Goal: Task Accomplishment & Management: Use online tool/utility

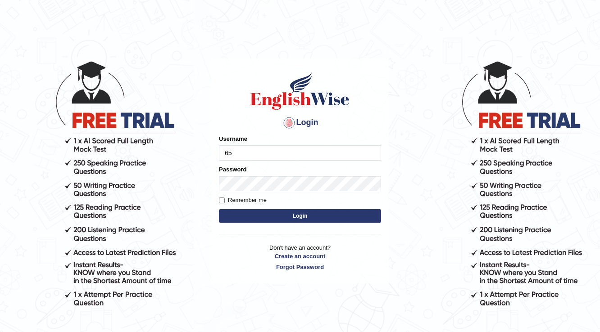
type input "6"
type input "532024"
click at [312, 221] on button "Login" at bounding box center [300, 216] width 162 height 14
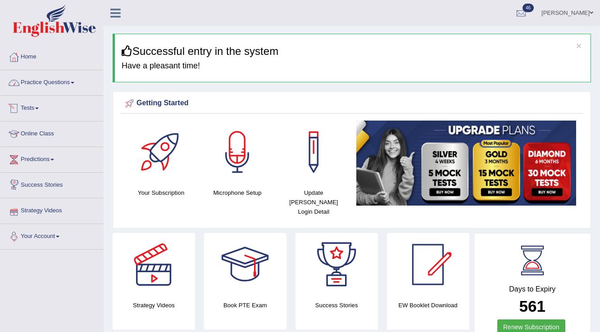
click at [62, 90] on link "Practice Questions" at bounding box center [51, 81] width 103 height 23
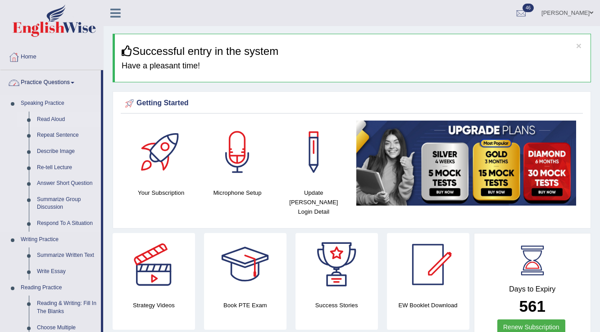
click at [55, 117] on link "Read Aloud" at bounding box center [67, 120] width 68 height 16
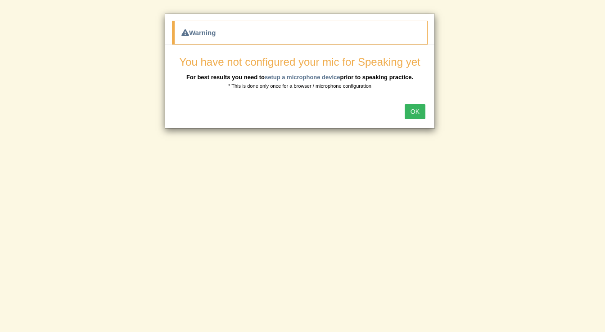
click at [408, 109] on button "OK" at bounding box center [415, 111] width 21 height 15
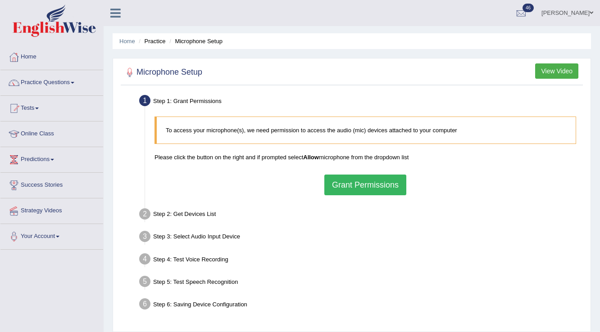
click at [344, 183] on button "Grant Permissions" at bounding box center [365, 185] width 82 height 21
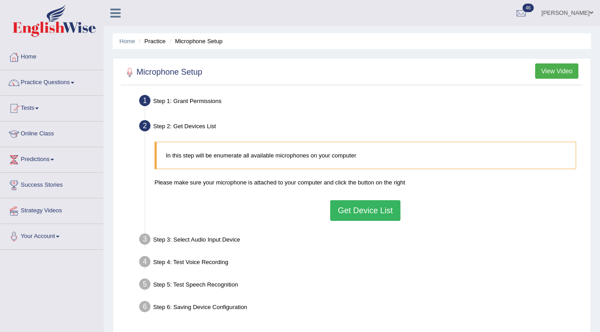
click at [359, 209] on button "Get Device List" at bounding box center [365, 210] width 70 height 21
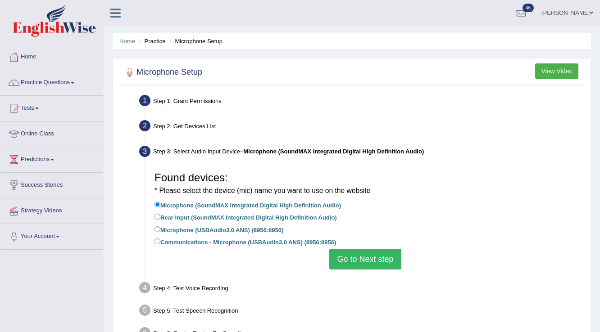
click at [218, 231] on label "Microphone (USBAudio3.0 ANS) (8956:8956)" at bounding box center [219, 230] width 129 height 10
click at [160, 231] on input "Microphone (USBAudio3.0 ANS) (8956:8956)" at bounding box center [158, 230] width 6 height 6
radio input "true"
click at [385, 267] on button "Go to Next step" at bounding box center [365, 259] width 72 height 21
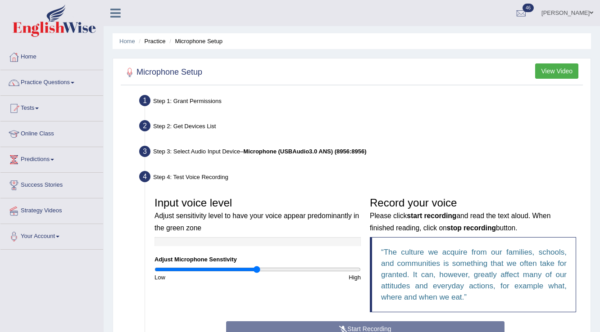
scroll to position [149, 0]
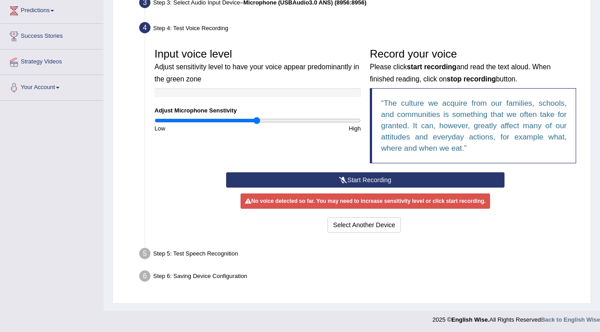
click at [330, 178] on button "Start Recording" at bounding box center [365, 180] width 278 height 15
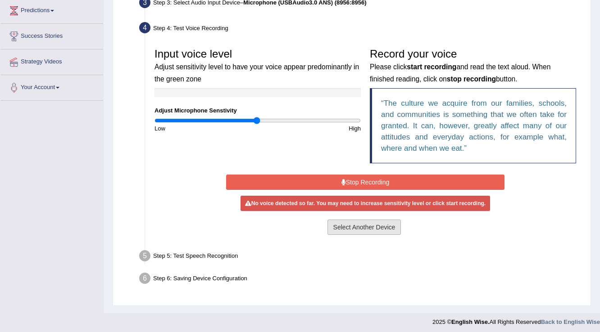
click at [357, 227] on button "Select Another Device" at bounding box center [364, 227] width 74 height 15
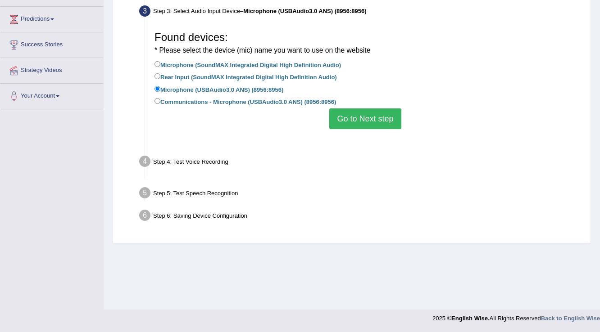
scroll to position [141, 0]
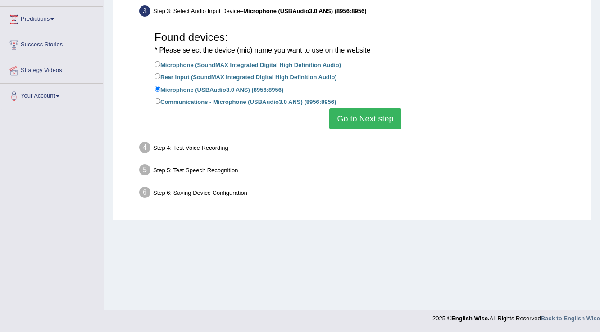
click at [288, 97] on label "Communications - Microphone (USBAudio3.0 ANS) (8956:8956)" at bounding box center [246, 101] width 182 height 10
click at [160, 98] on input "Communications - Microphone (USBAudio3.0 ANS) (8956:8956)" at bounding box center [158, 101] width 6 height 6
radio input "true"
click at [295, 99] on label "Communications - Microphone (USBAudio3.0 ANS) (8956:8956)" at bounding box center [246, 101] width 182 height 10
click at [160, 99] on input "Communications - Microphone (USBAudio3.0 ANS) (8956:8956)" at bounding box center [158, 101] width 6 height 6
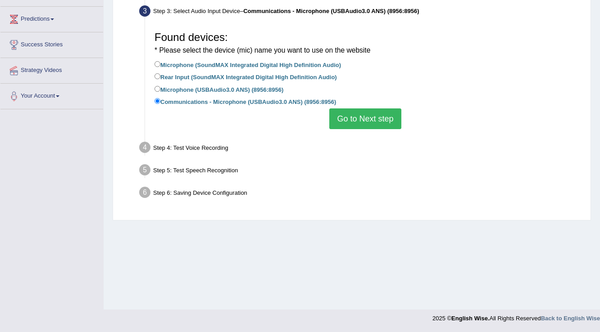
click at [359, 118] on button "Go to Next step" at bounding box center [365, 119] width 72 height 21
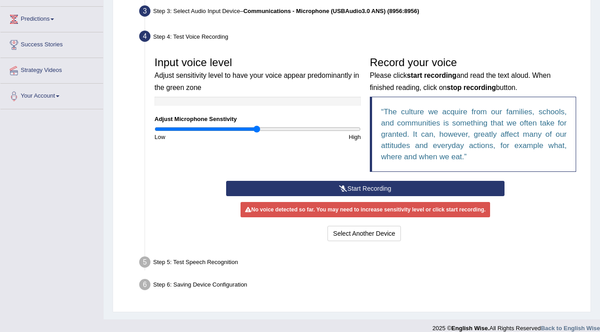
click at [325, 188] on button "Start Recording" at bounding box center [365, 188] width 278 height 15
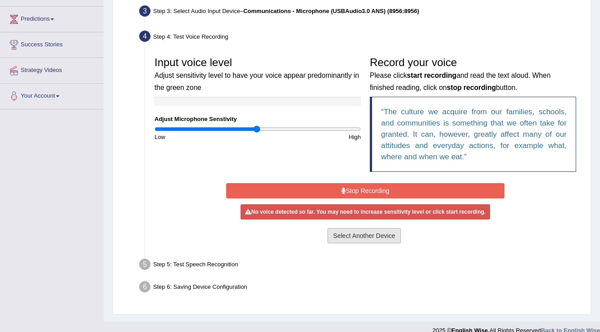
click at [350, 232] on button "Select Another Device" at bounding box center [364, 235] width 74 height 15
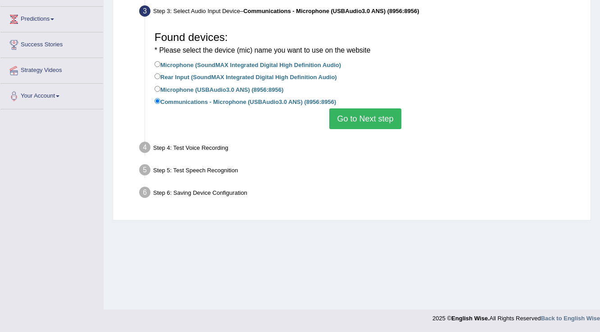
click at [256, 68] on label "Microphone (SoundMAX Integrated Digital High Definition Audio)" at bounding box center [248, 64] width 186 height 10
click at [160, 67] on input "Microphone (SoundMAX Integrated Digital High Definition Audio)" at bounding box center [158, 64] width 6 height 6
radio input "true"
click at [344, 115] on button "Go to Next step" at bounding box center [365, 119] width 72 height 21
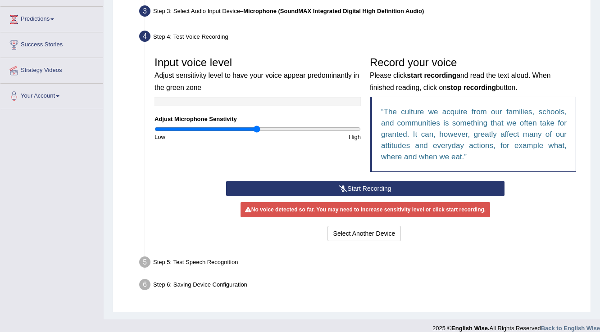
click at [319, 184] on button "Start Recording" at bounding box center [365, 188] width 278 height 15
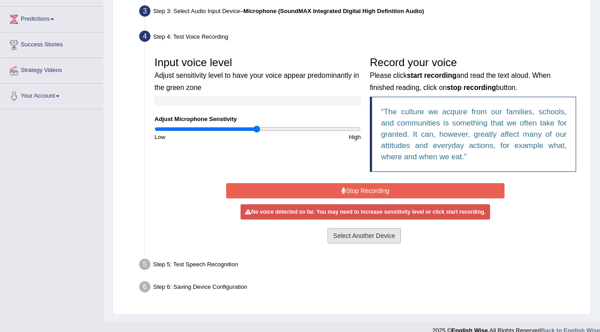
click at [371, 232] on button "Select Another Device" at bounding box center [364, 235] width 74 height 15
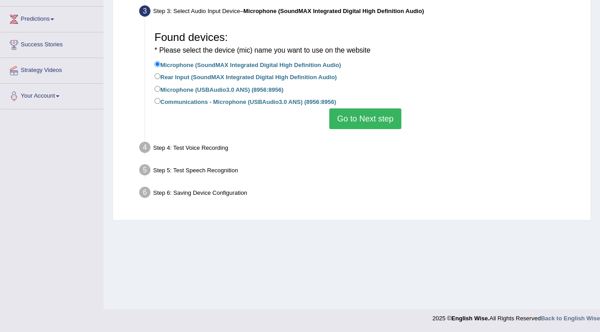
click at [186, 92] on label "Microphone (USBAudio3.0 ANS) (8956:8956)" at bounding box center [219, 89] width 129 height 10
click at [160, 92] on input "Microphone (USBAudio3.0 ANS) (8956:8956)" at bounding box center [158, 89] width 6 height 6
radio input "true"
click at [228, 74] on label "Rear Input (SoundMAX Integrated Digital High Definition Audio)" at bounding box center [246, 77] width 182 height 10
click at [160, 74] on input "Rear Input (SoundMAX Integrated Digital High Definition Audio)" at bounding box center [158, 76] width 6 height 6
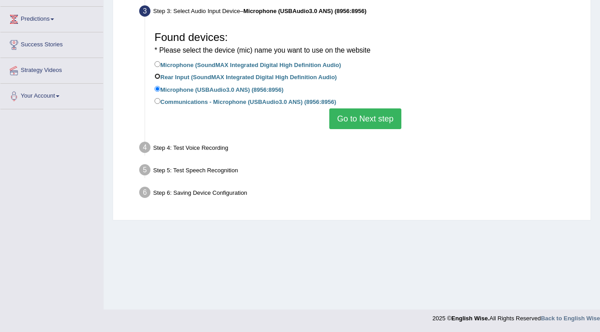
radio input "true"
click at [366, 127] on button "Go to Next step" at bounding box center [365, 119] width 72 height 21
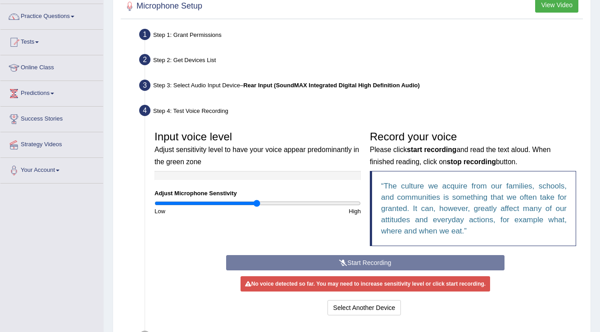
scroll to position [108, 0]
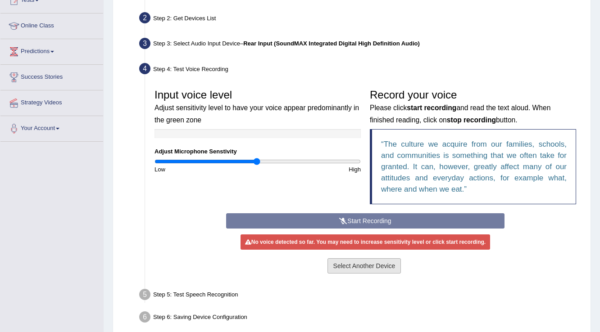
click at [371, 270] on button "Select Another Device" at bounding box center [364, 266] width 74 height 15
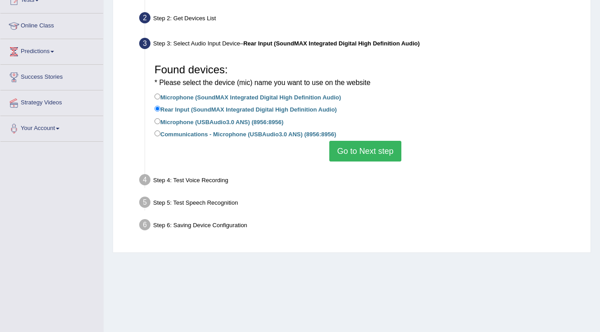
click at [168, 121] on label "Microphone (USBAudio3.0 ANS) (8956:8956)" at bounding box center [219, 122] width 129 height 10
click at [160, 121] on input "Microphone (USBAudio3.0 ANS) (8956:8956)" at bounding box center [158, 121] width 6 height 6
radio input "true"
click at [362, 151] on button "Go to Next step" at bounding box center [365, 151] width 72 height 21
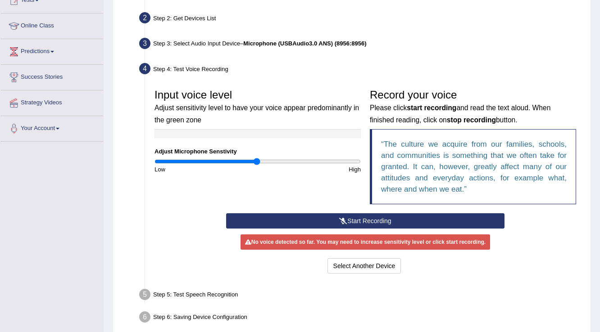
click at [283, 221] on button "Start Recording" at bounding box center [365, 221] width 278 height 15
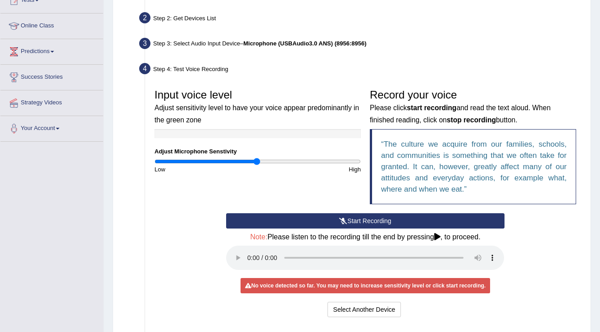
type input "1.58"
click at [314, 162] on input "range" at bounding box center [258, 161] width 206 height 7
click at [265, 196] on div "Input voice level Adjust sensitivity level to have your voice appear predominan…" at bounding box center [365, 149] width 431 height 129
click at [317, 216] on button "Start Recording" at bounding box center [365, 221] width 278 height 15
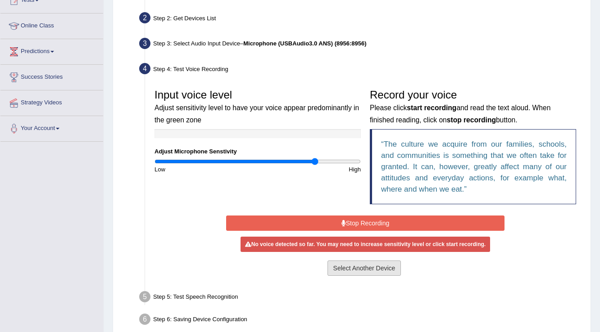
click at [353, 269] on button "Select Another Device" at bounding box center [364, 268] width 74 height 15
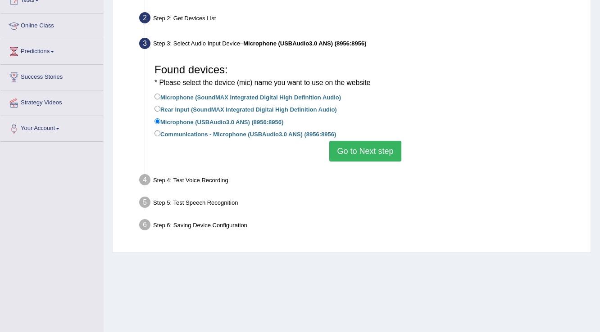
click at [277, 135] on label "Communications - Microphone (USBAudio3.0 ANS) (8956:8956)" at bounding box center [246, 134] width 182 height 10
click at [160, 135] on input "Communications - Microphone (USBAudio3.0 ANS) (8956:8956)" at bounding box center [158, 134] width 6 height 6
radio input "true"
click at [348, 155] on button "Go to Next step" at bounding box center [365, 151] width 72 height 21
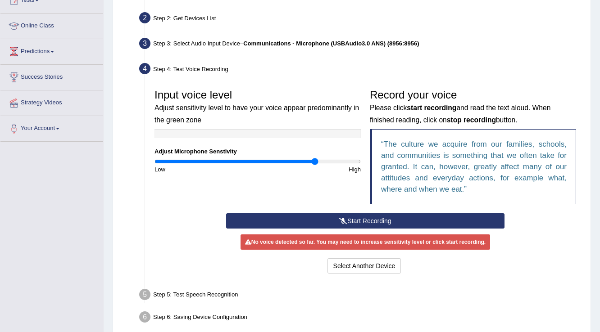
click at [310, 218] on button "Start Recording" at bounding box center [365, 221] width 278 height 15
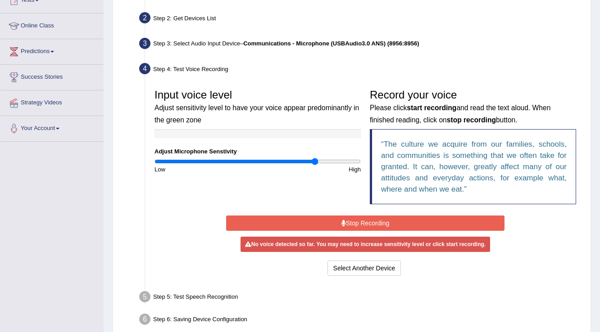
click at [356, 225] on button "Stop Recording" at bounding box center [365, 223] width 278 height 15
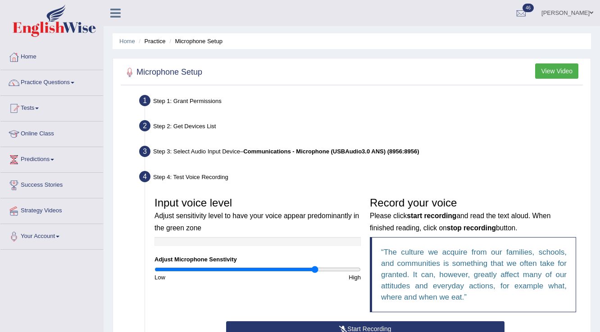
scroll to position [0, 0]
click at [563, 6] on link "Parul Chaudhary" at bounding box center [567, 11] width 65 height 23
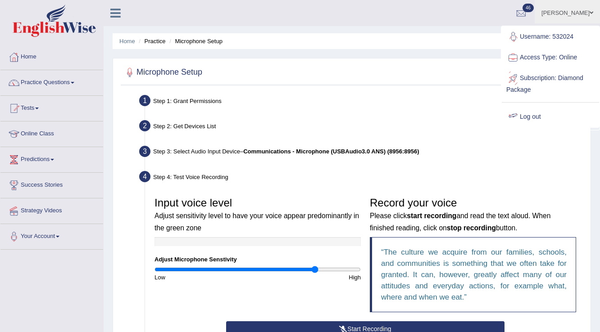
click at [536, 116] on link "Log out" at bounding box center [550, 117] width 97 height 21
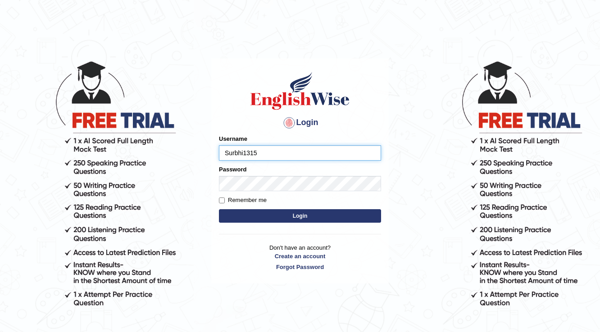
type input "Surbhi1315"
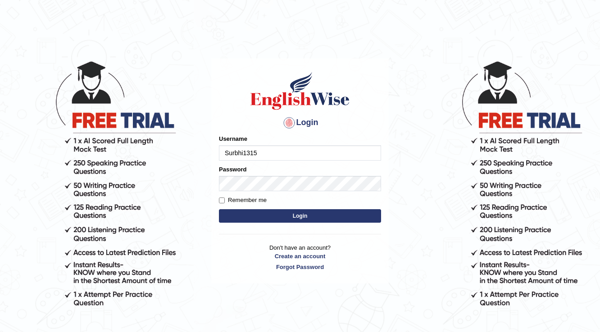
type input "Surbhi1315"
click at [331, 214] on button "Login" at bounding box center [300, 216] width 162 height 14
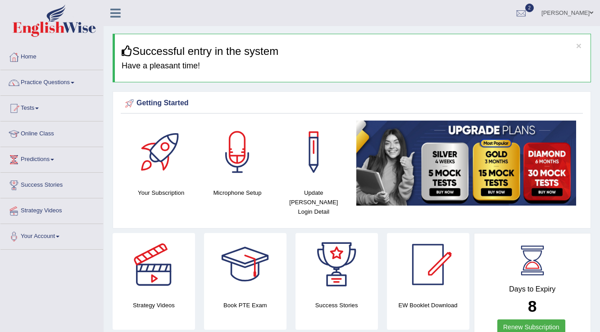
click at [36, 108] on link "Tests" at bounding box center [51, 107] width 103 height 23
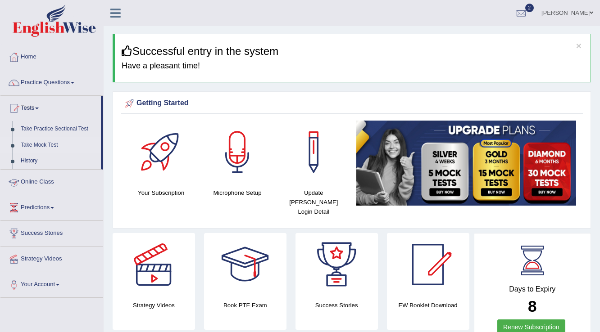
click at [34, 144] on link "Take Mock Test" at bounding box center [59, 145] width 84 height 16
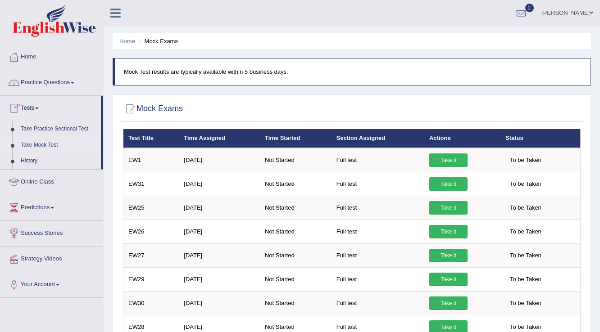
click at [63, 60] on link "Home" at bounding box center [51, 56] width 103 height 23
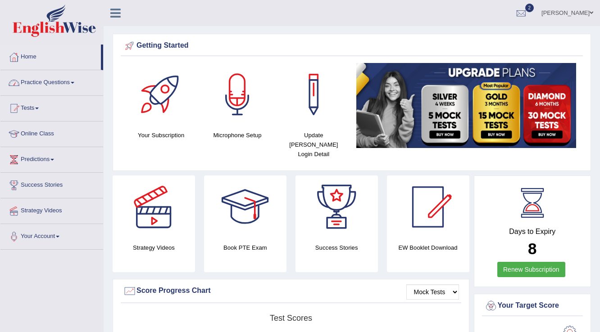
click at [30, 82] on link "Practice Questions" at bounding box center [51, 81] width 103 height 23
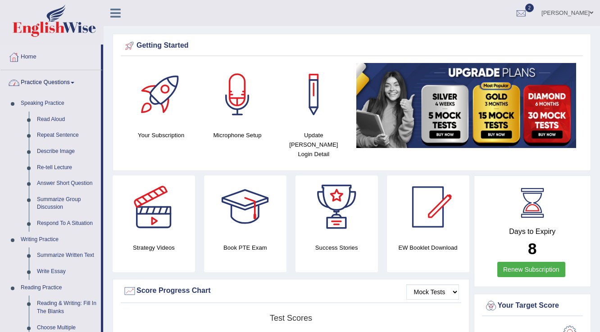
click at [61, 83] on link "Practice Questions" at bounding box center [50, 81] width 100 height 23
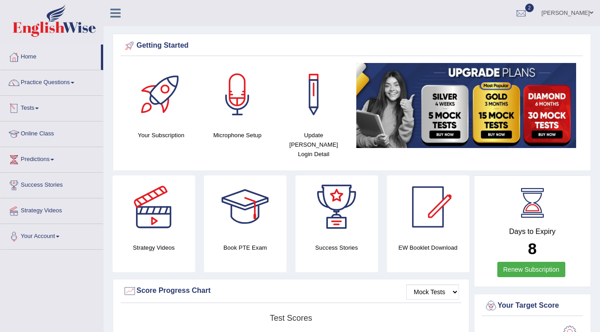
click at [34, 108] on link "Tests" at bounding box center [51, 107] width 103 height 23
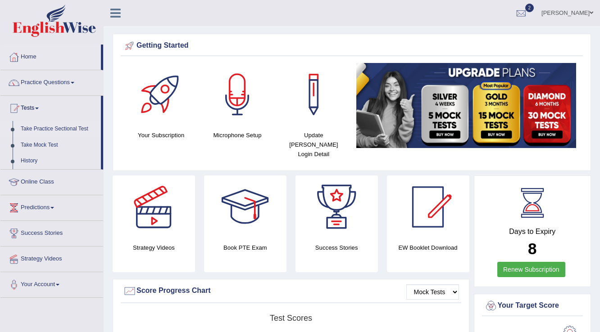
click at [64, 127] on link "Take Practice Sectional Test" at bounding box center [59, 129] width 84 height 16
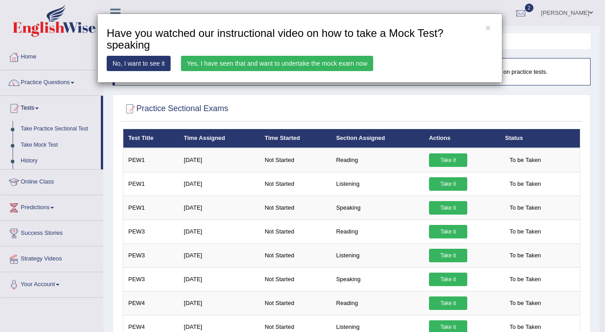
click at [155, 60] on link "No, I want to see it" at bounding box center [139, 63] width 64 height 15
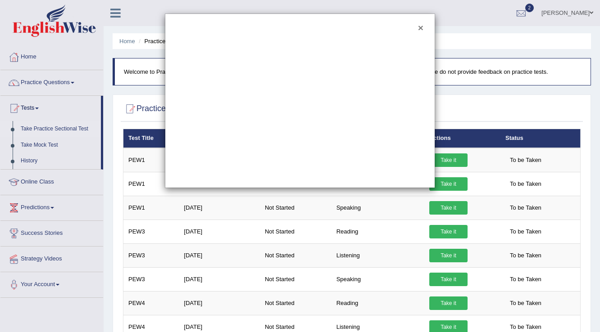
click at [420, 25] on button "×" at bounding box center [420, 27] width 5 height 9
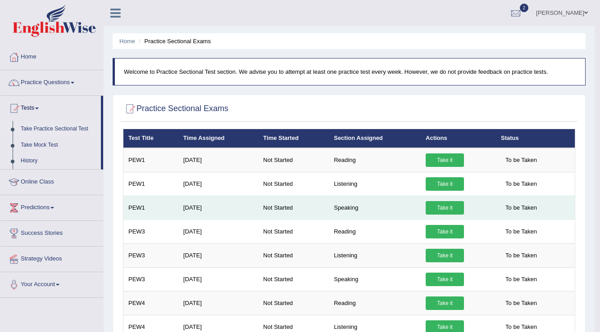
click at [442, 207] on link "Take it" at bounding box center [445, 208] width 38 height 14
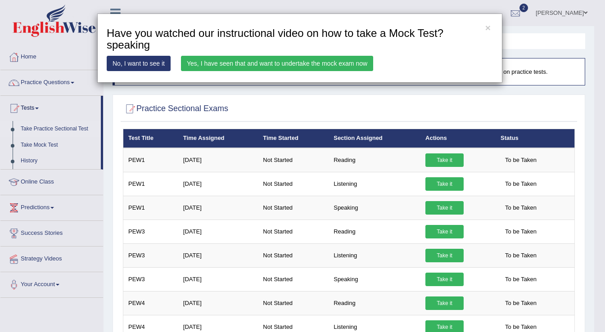
click at [246, 60] on link "Yes, I have seen that and want to undertake the mock exam now" at bounding box center [277, 63] width 192 height 15
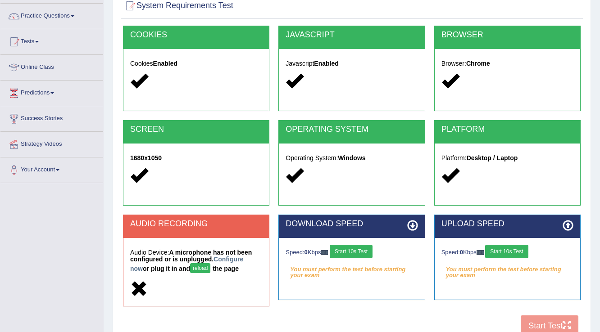
scroll to position [141, 0]
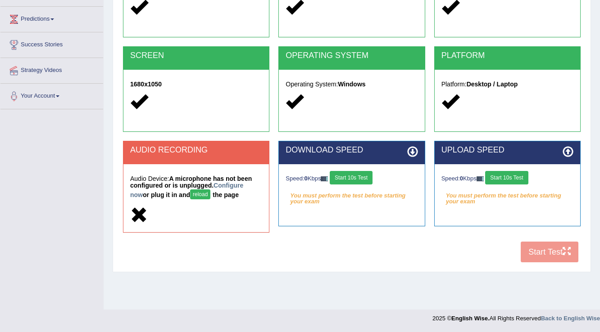
click at [554, 254] on div "COOKIES Cookies Enabled JAVASCRIPT Javascript Enabled BROWSER Browser: Chrome S…" at bounding box center [352, 110] width 462 height 316
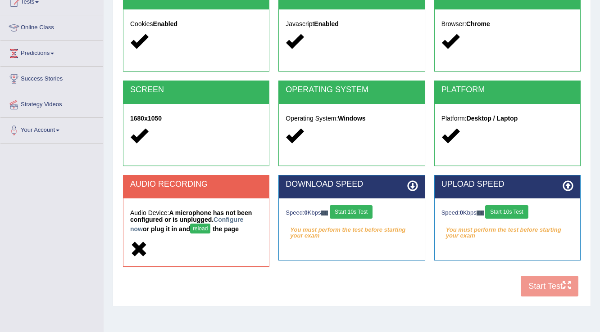
scroll to position [108, 0]
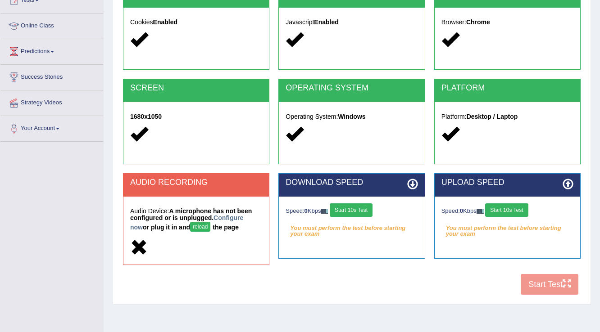
click at [410, 184] on icon at bounding box center [412, 184] width 11 height 11
click at [571, 180] on icon at bounding box center [568, 184] width 11 height 11
click at [561, 287] on div "COOKIES Cookies Enabled JAVASCRIPT Javascript Enabled BROWSER Browser: Chrome S…" at bounding box center [352, 142] width 462 height 316
click at [400, 275] on div "COOKIES Cookies Enabled JAVASCRIPT Javascript Enabled BROWSER Browser: Chrome S…" at bounding box center [352, 142] width 462 height 316
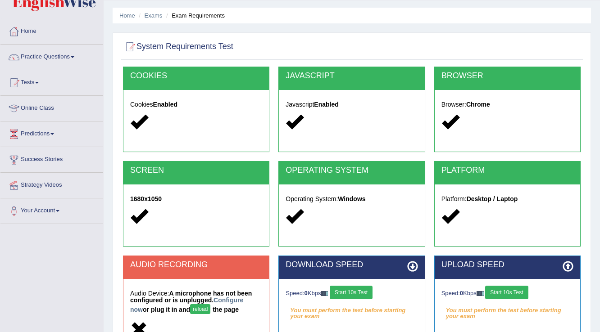
scroll to position [0, 0]
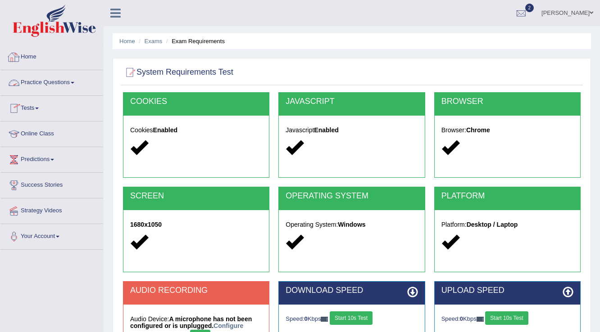
click at [34, 108] on link "Tests" at bounding box center [51, 107] width 103 height 23
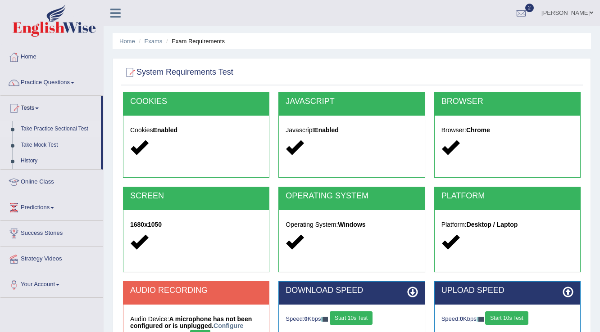
click at [45, 126] on link "Take Practice Sectional Test" at bounding box center [59, 129] width 84 height 16
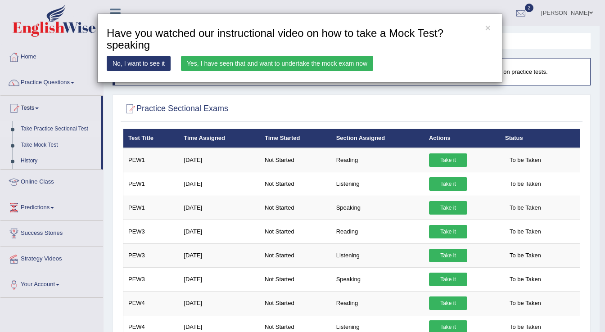
click at [212, 66] on link "Yes, I have seen that and want to undertake the mock exam now" at bounding box center [277, 63] width 192 height 15
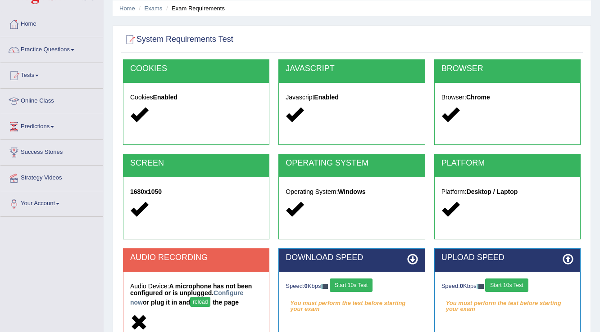
scroll to position [32, 0]
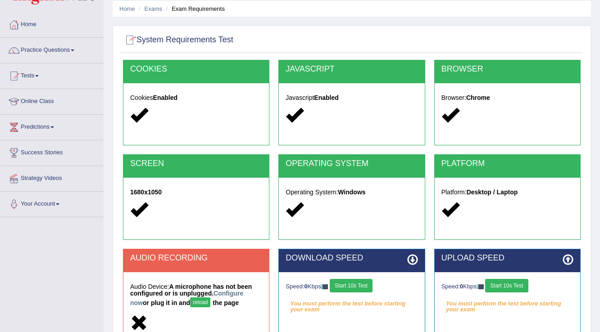
click at [130, 37] on div at bounding box center [130, 40] width 14 height 14
click at [131, 40] on div at bounding box center [130, 40] width 14 height 14
click at [203, 40] on h2 "System Requirements Test" at bounding box center [178, 40] width 110 height 14
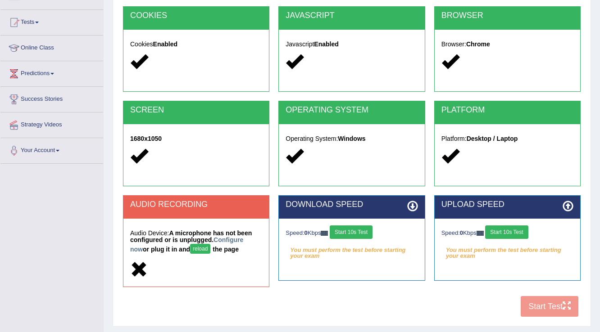
scroll to position [141, 0]
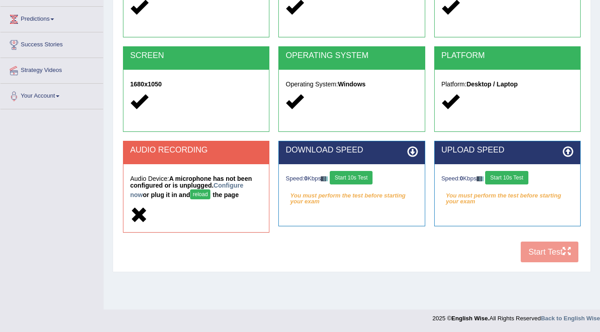
click at [343, 175] on button "Start 10s Test" at bounding box center [351, 178] width 43 height 14
click at [515, 177] on button "Start 10s Test" at bounding box center [506, 178] width 43 height 14
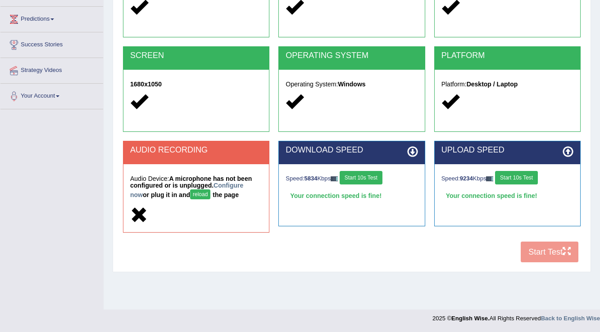
click at [368, 173] on button "Start 10s Test" at bounding box center [361, 178] width 43 height 14
click at [522, 175] on button "Start 10s Test" at bounding box center [516, 178] width 43 height 14
click at [549, 256] on div "COOKIES Cookies Enabled JAVASCRIPT Javascript Enabled BROWSER Browser: Chrome S…" at bounding box center [352, 110] width 462 height 316
click at [414, 151] on icon at bounding box center [412, 151] width 11 height 11
click at [190, 195] on button "reload" at bounding box center [200, 195] width 20 height 10
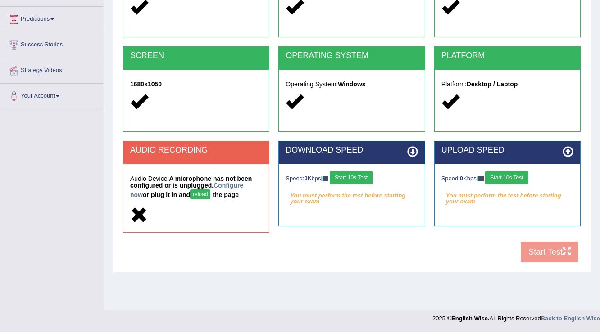
scroll to position [141, 0]
click at [342, 177] on button "Start 10s Test" at bounding box center [351, 178] width 43 height 14
click at [499, 178] on button "Start 10s Test" at bounding box center [506, 178] width 43 height 14
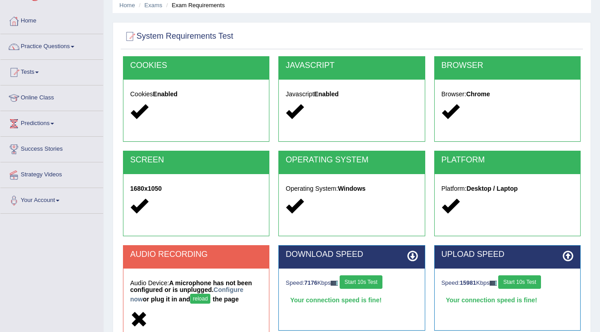
scroll to position [32, 0]
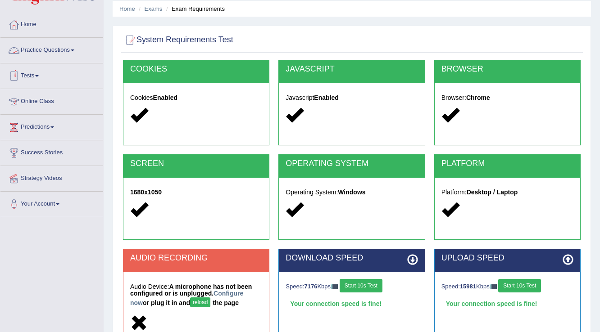
click at [33, 75] on link "Tests" at bounding box center [51, 75] width 103 height 23
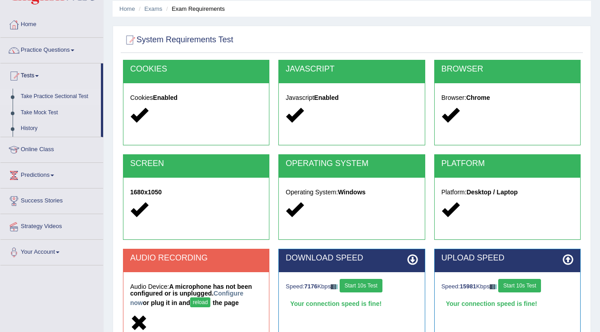
click at [55, 95] on link "Take Practice Sectional Test" at bounding box center [59, 97] width 84 height 16
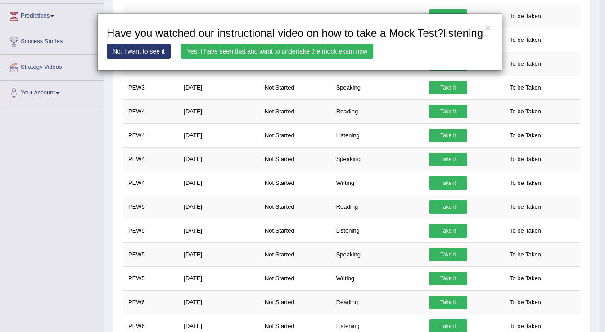
click at [292, 51] on link "Yes, I have seen that and want to undertake the mock exam now" at bounding box center [277, 51] width 192 height 15
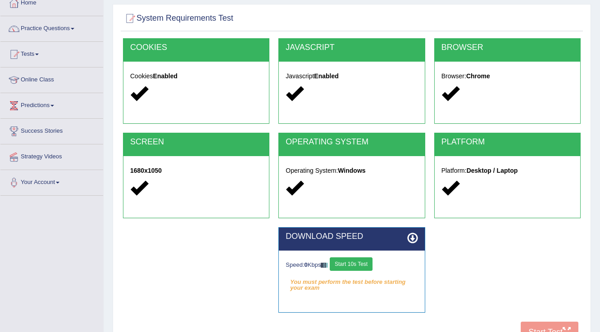
scroll to position [141, 0]
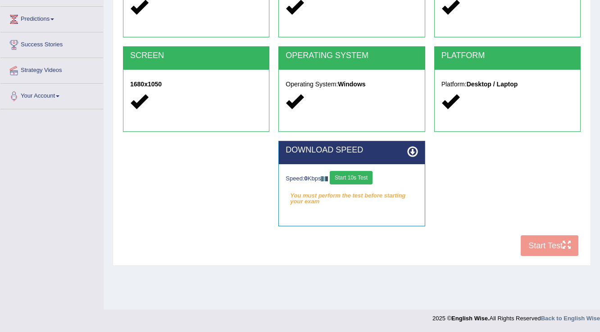
click at [373, 178] on button "Start 10s Test" at bounding box center [351, 178] width 43 height 14
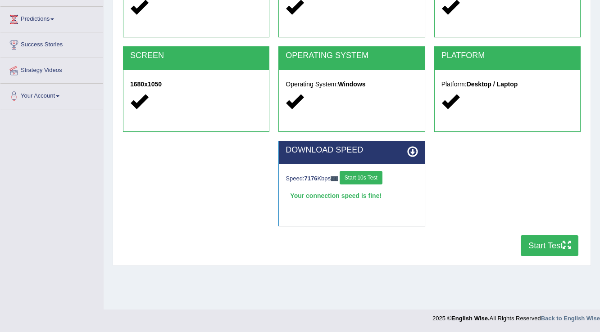
click at [549, 241] on button "Start Test" at bounding box center [550, 246] width 58 height 21
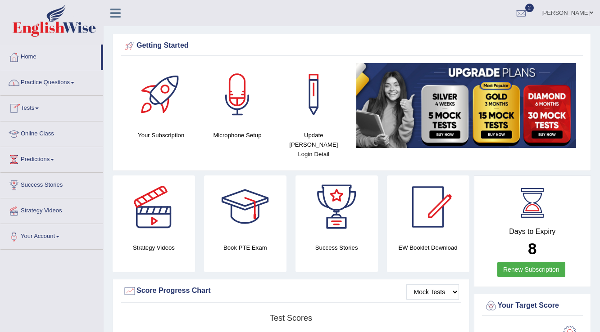
click at [37, 83] on link "Practice Questions" at bounding box center [51, 81] width 103 height 23
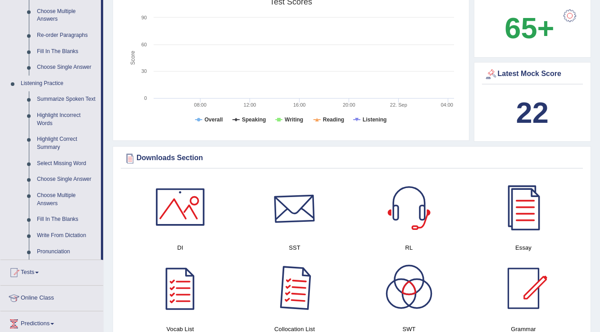
scroll to position [360, 0]
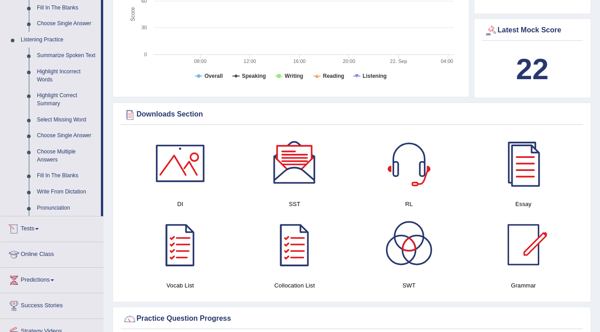
click at [36, 229] on link "Tests" at bounding box center [51, 228] width 103 height 23
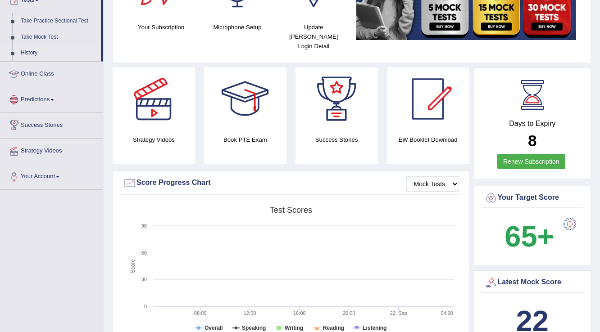
scroll to position [78, 0]
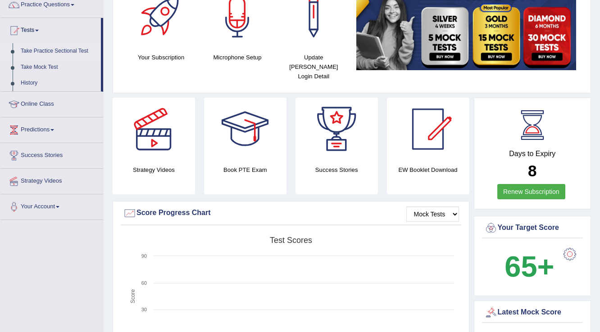
click at [51, 50] on link "Take Practice Sectional Test" at bounding box center [59, 51] width 84 height 16
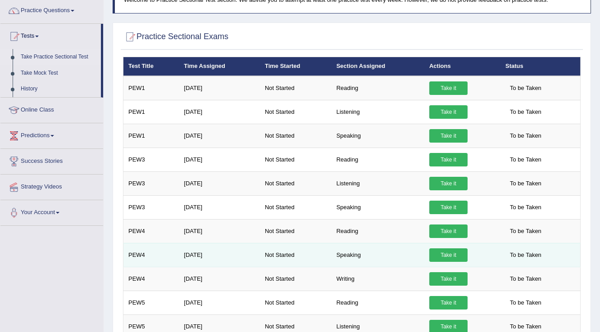
click at [446, 254] on link "Take it" at bounding box center [448, 256] width 38 height 14
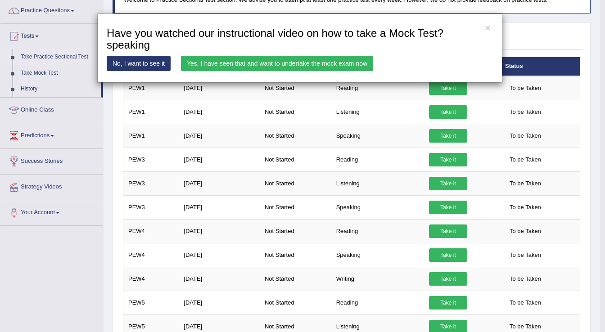
click at [343, 63] on link "Yes, I have seen that and want to undertake the mock exam now" at bounding box center [277, 63] width 192 height 15
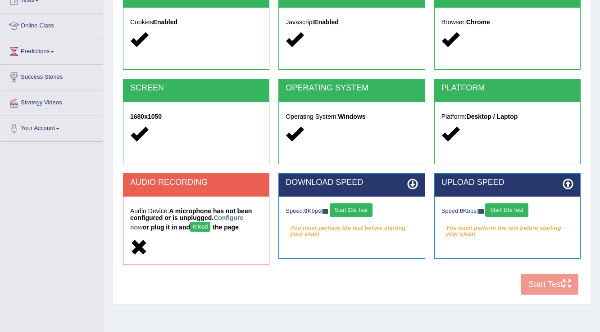
click at [360, 209] on button "Start 10s Test" at bounding box center [351, 211] width 43 height 14
click at [515, 210] on button "Start 10s Test" at bounding box center [506, 211] width 43 height 14
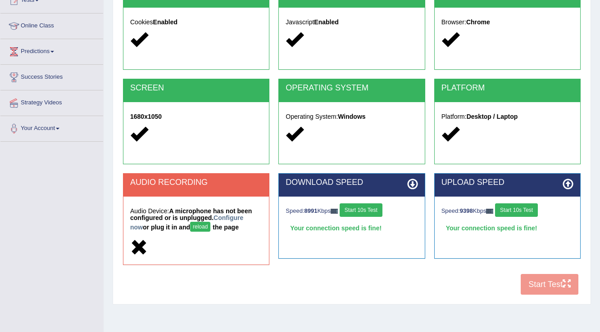
click at [413, 182] on icon at bounding box center [412, 184] width 11 height 11
click at [194, 229] on button "reload" at bounding box center [200, 227] width 20 height 10
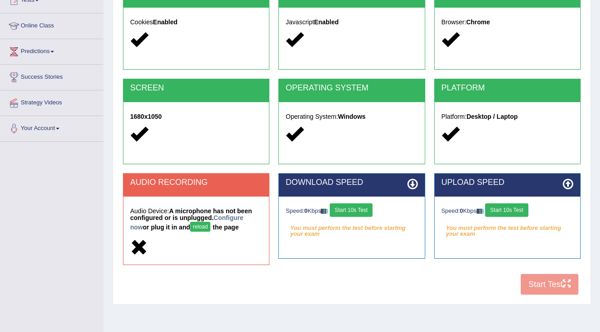
click at [370, 209] on button "Start 10s Test" at bounding box center [351, 211] width 43 height 14
click at [515, 213] on button "Start 10s Test" at bounding box center [506, 211] width 43 height 14
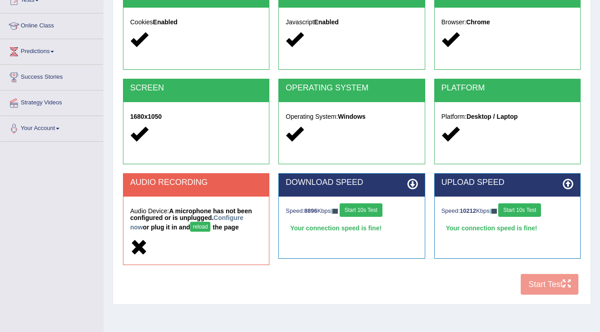
click at [562, 283] on div "COOKIES Cookies Enabled JAVASCRIPT Javascript Enabled BROWSER Browser: Chrome S…" at bounding box center [352, 142] width 462 height 316
click at [456, 280] on div "COOKIES Cookies Enabled JAVASCRIPT Javascript Enabled BROWSER Browser: Chrome S…" at bounding box center [352, 142] width 462 height 316
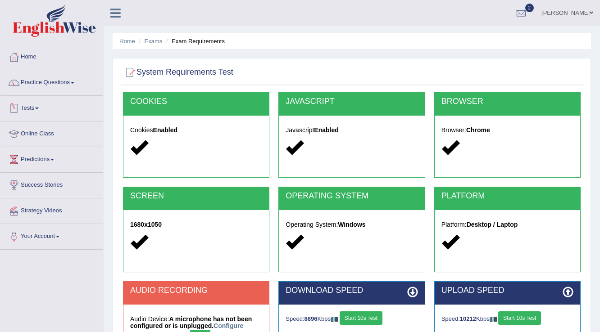
click at [38, 106] on link "Tests" at bounding box center [51, 107] width 103 height 23
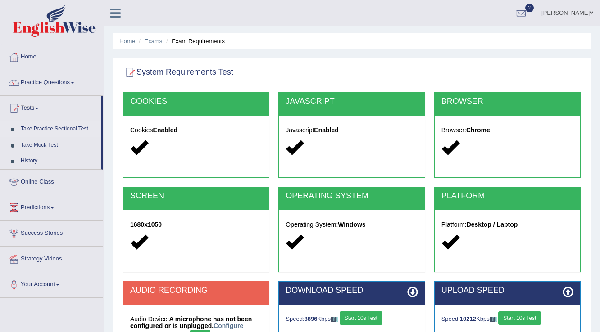
click at [37, 127] on link "Take Practice Sectional Test" at bounding box center [59, 129] width 84 height 16
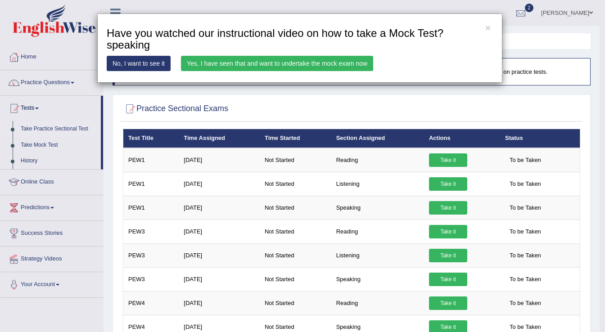
click at [333, 64] on link "Yes, I have seen that and want to undertake the mock exam now" at bounding box center [277, 63] width 192 height 15
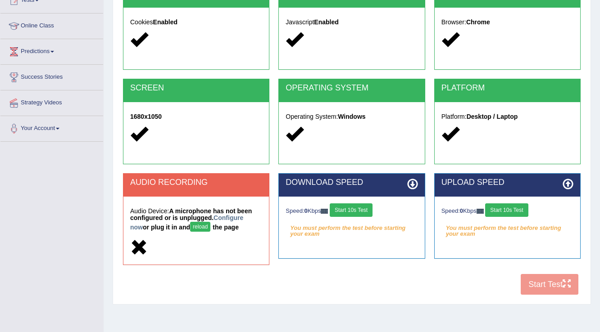
click at [359, 204] on button "Start 10s Test" at bounding box center [351, 211] width 43 height 14
click at [509, 209] on button "Start 10s Test" at bounding box center [506, 211] width 43 height 14
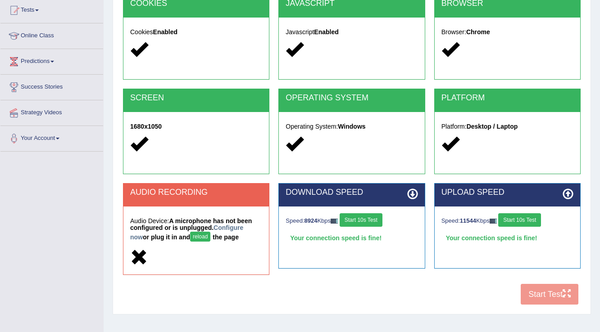
scroll to position [108, 0]
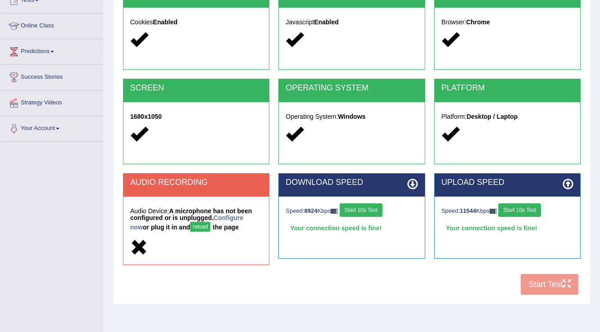
click at [535, 211] on button "Start 10s Test" at bounding box center [519, 211] width 43 height 14
click at [238, 220] on link "Configure now" at bounding box center [186, 222] width 113 height 17
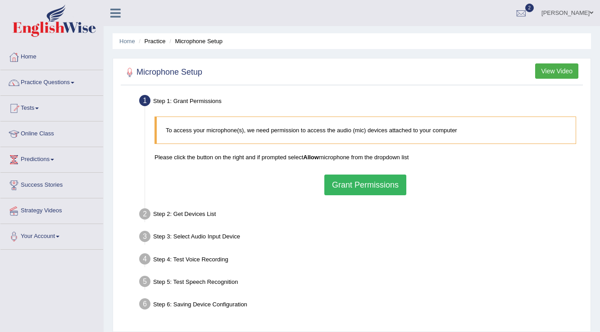
click at [390, 183] on button "Grant Permissions" at bounding box center [365, 185] width 82 height 21
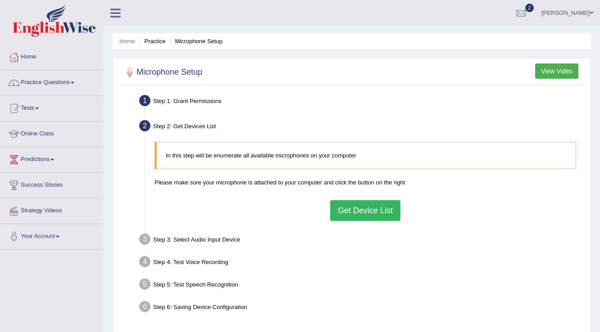
click at [381, 209] on button "Get Device List" at bounding box center [365, 210] width 70 height 21
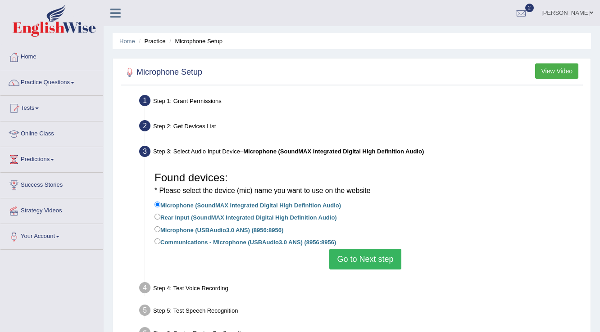
click at [364, 267] on button "Go to Next step" at bounding box center [365, 259] width 72 height 21
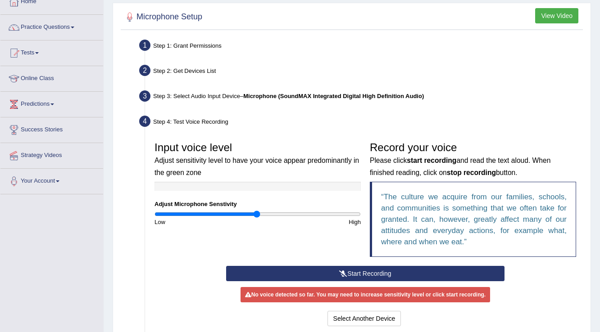
scroll to position [108, 0]
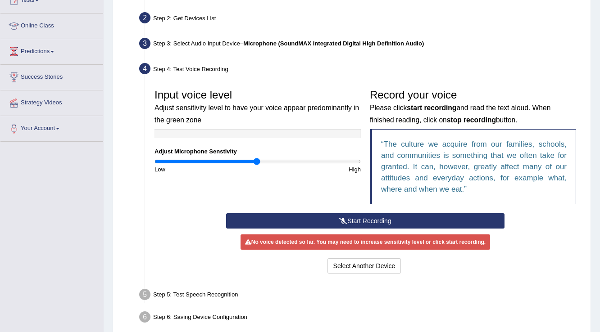
click at [378, 218] on button "Start Recording" at bounding box center [365, 221] width 278 height 15
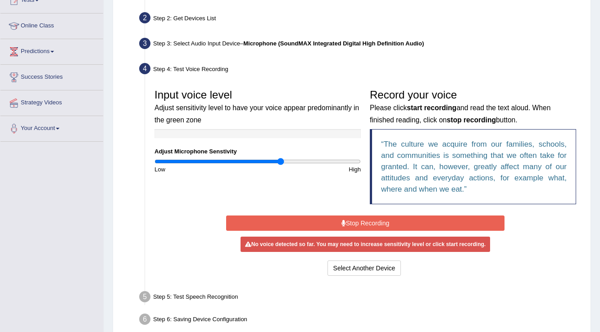
click at [281, 162] on input "range" at bounding box center [258, 161] width 206 height 7
type input "1.32"
click at [289, 161] on input "range" at bounding box center [258, 161] width 206 height 7
click at [371, 225] on button "Stop Recording" at bounding box center [365, 223] width 278 height 15
